Goal: Use online tool/utility: Utilize a website feature to perform a specific function

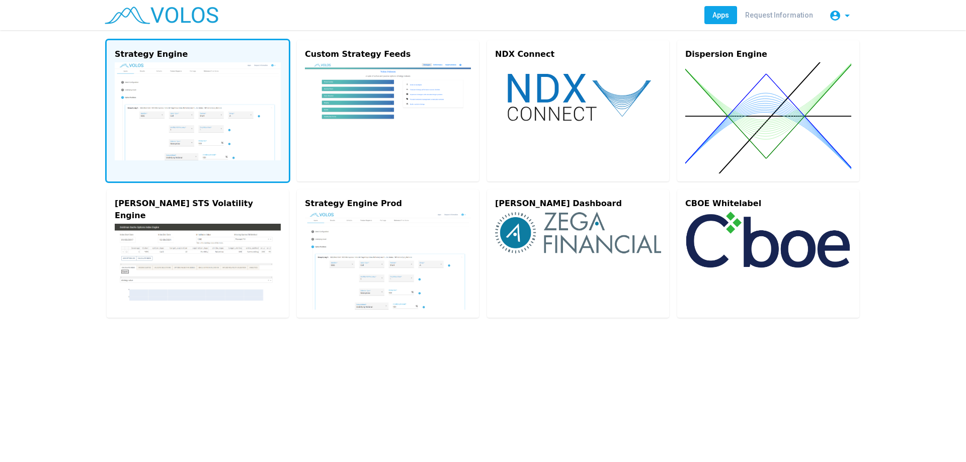
click at [218, 104] on img at bounding box center [198, 111] width 166 height 98
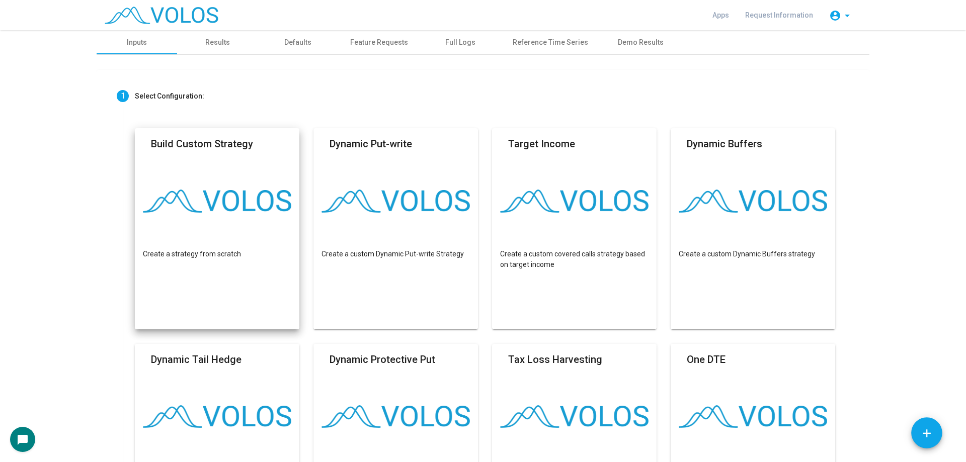
click at [224, 187] on mat-card "Build Custom Strategy Create a strategy from scratch" at bounding box center [217, 228] width 164 height 201
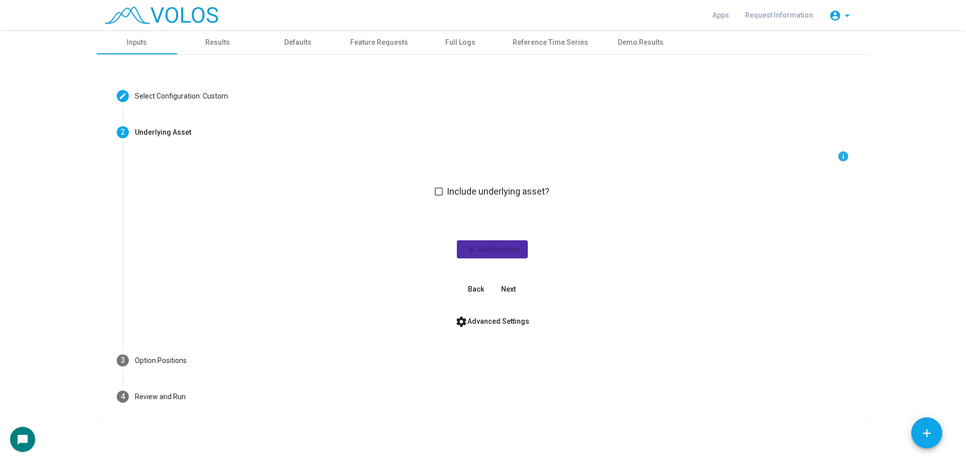
click at [309, 242] on div "info Include underlying asset? add Add Position Back Next" at bounding box center [492, 224] width 714 height 148
click at [169, 17] on img at bounding box center [162, 16] width 114 height 18
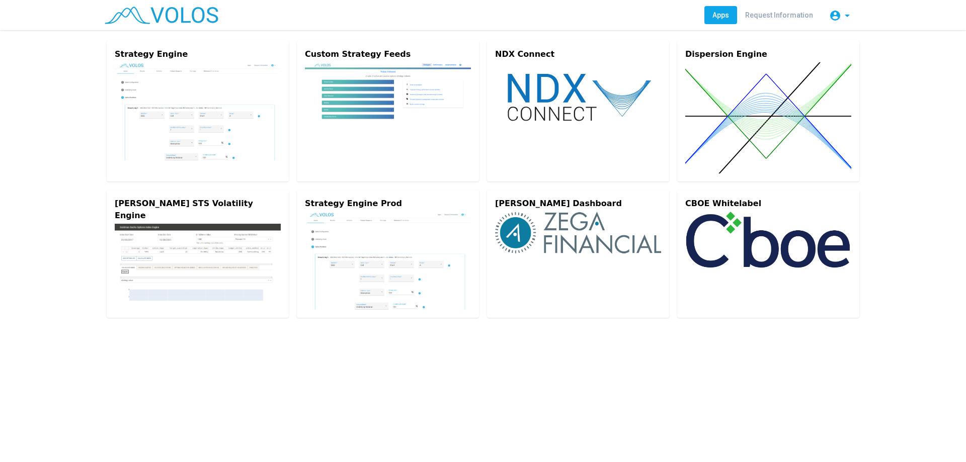
click at [187, 107] on img at bounding box center [198, 111] width 166 height 98
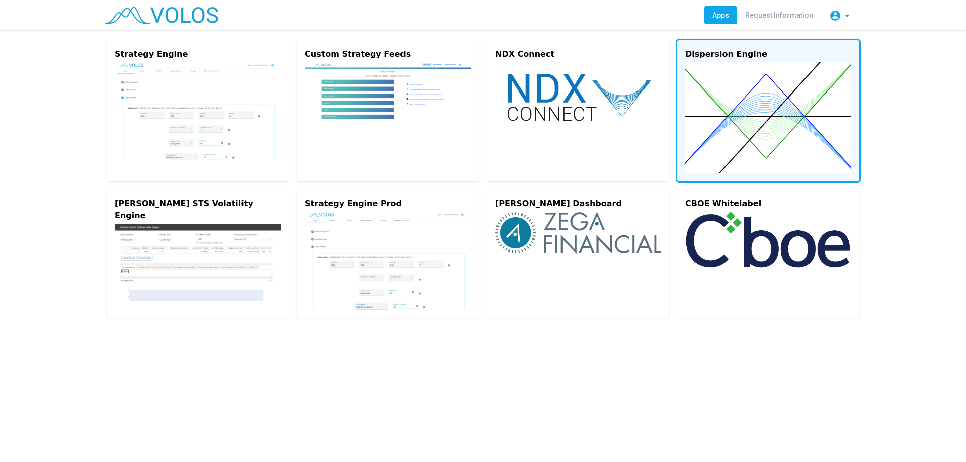
click at [753, 116] on img at bounding box center [768, 117] width 166 height 111
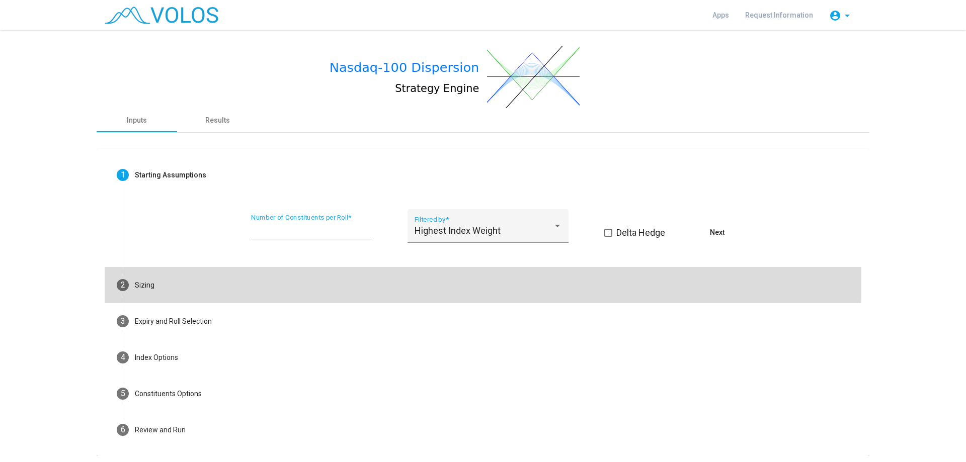
click at [278, 274] on mat-step-header "2 Sizing" at bounding box center [483, 285] width 756 height 36
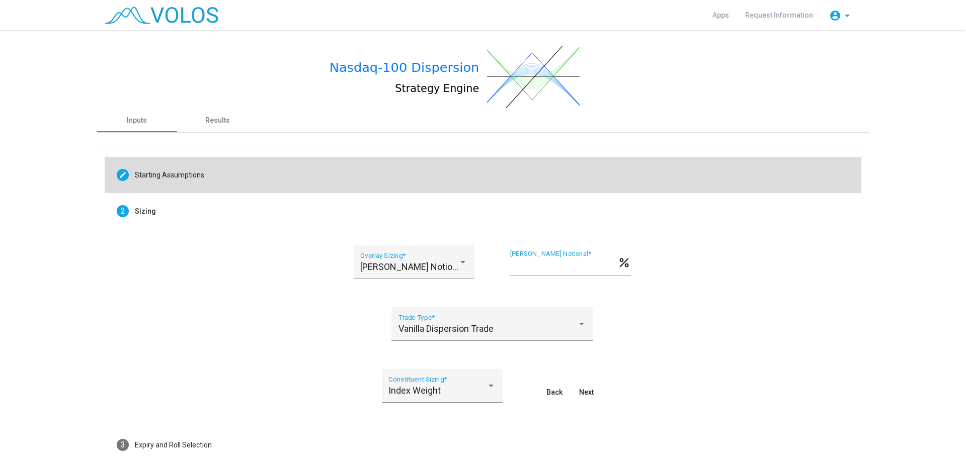
click at [261, 174] on mat-step-header "Editable create Starting Assumptions" at bounding box center [483, 175] width 756 height 36
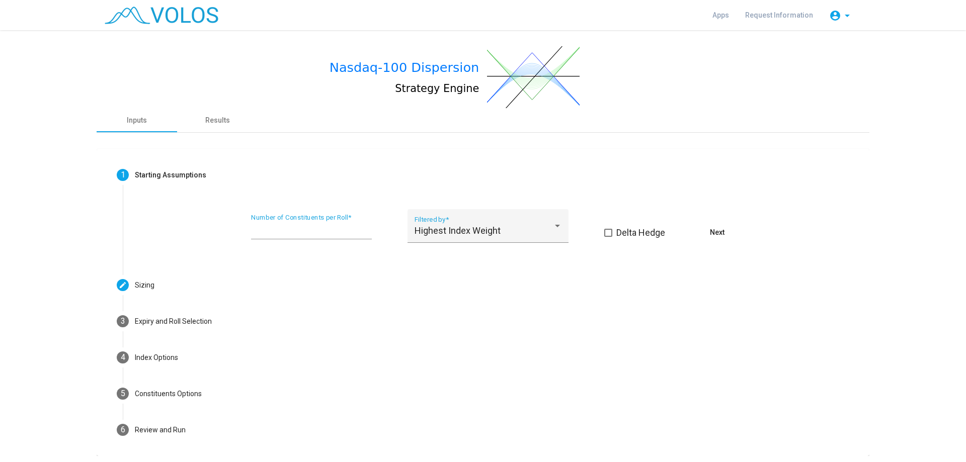
click at [99, 226] on mat-card "1 Starting Assumptions ** Number of Constituents per Roll * Highest Index Weigh…" at bounding box center [483, 302] width 772 height 307
